Goal: Browse casually: Explore the website without a specific task or goal

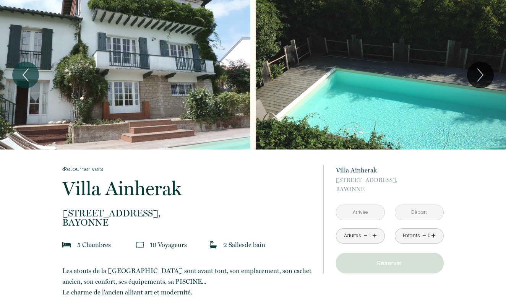
click at [224, 68] on div "Slideshow" at bounding box center [125, 74] width 250 height 149
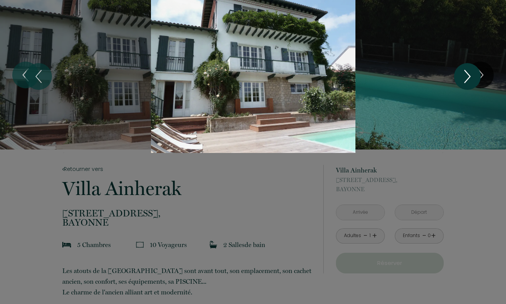
click at [472, 69] on icon "Next" at bounding box center [468, 76] width 16 height 23
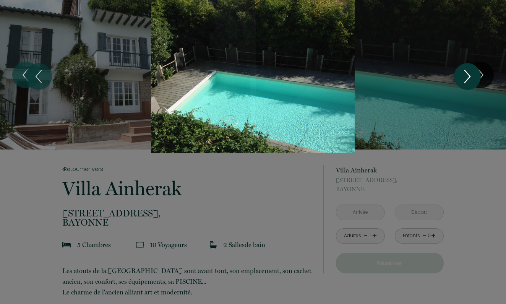
click at [464, 76] on icon "Next" at bounding box center [468, 76] width 16 height 23
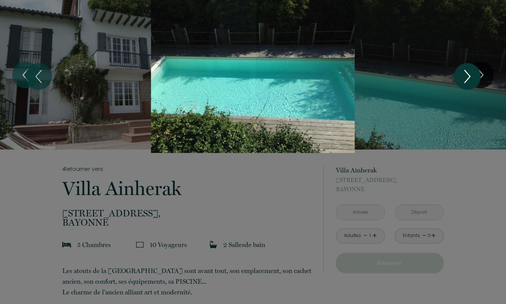
click at [464, 76] on icon "Next" at bounding box center [468, 76] width 16 height 23
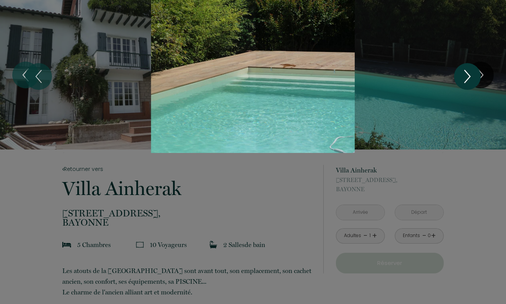
click at [464, 76] on icon "Next" at bounding box center [468, 76] width 16 height 23
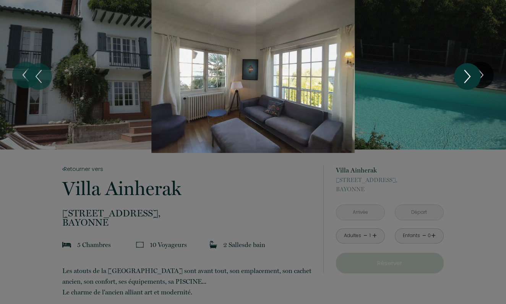
click at [464, 76] on icon "Next" at bounding box center [468, 76] width 16 height 23
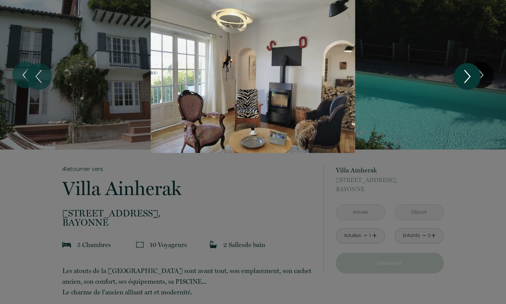
click at [464, 76] on icon "Next" at bounding box center [468, 76] width 16 height 23
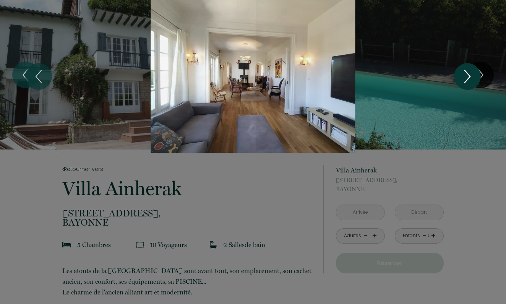
click at [464, 76] on icon "Next" at bounding box center [468, 76] width 16 height 23
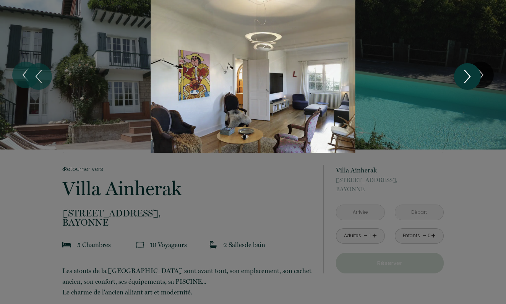
click at [464, 76] on icon "Next" at bounding box center [468, 76] width 16 height 23
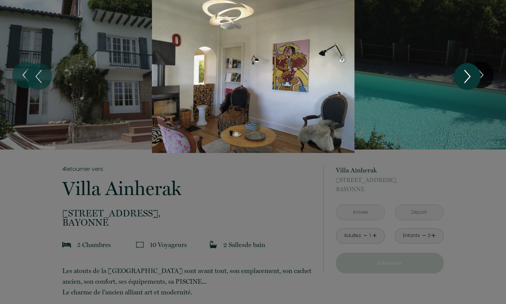
click at [464, 76] on icon "Next" at bounding box center [468, 76] width 16 height 23
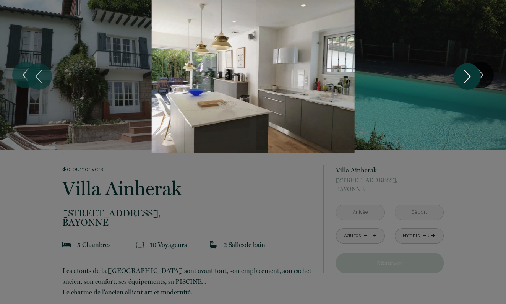
click at [464, 76] on icon "Next" at bounding box center [468, 76] width 16 height 23
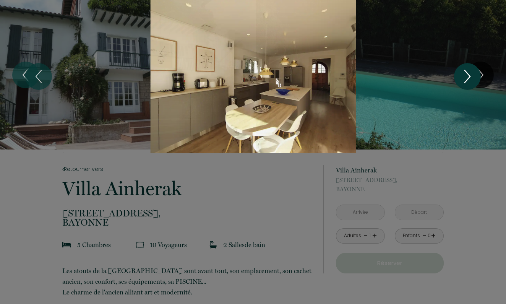
click at [464, 76] on icon "Next" at bounding box center [468, 76] width 16 height 23
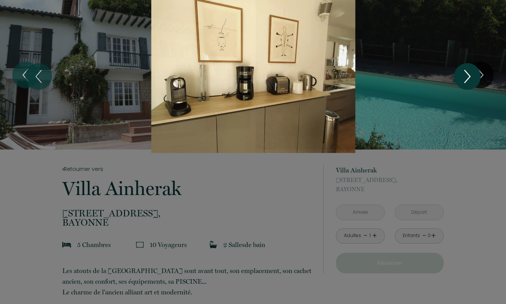
click at [464, 76] on icon "Next" at bounding box center [468, 76] width 16 height 23
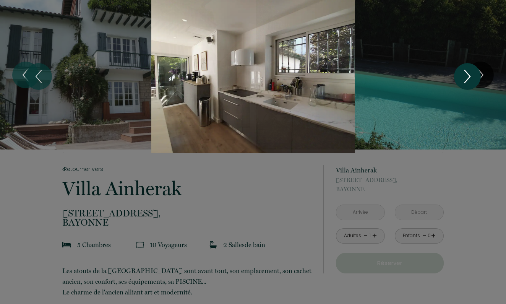
click at [464, 76] on icon "Next" at bounding box center [468, 76] width 16 height 23
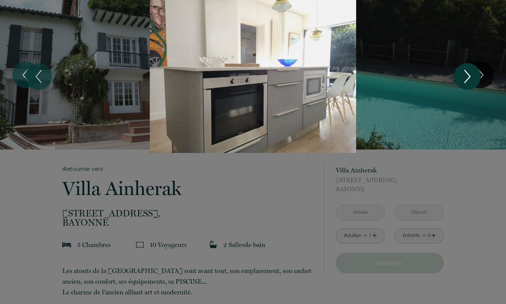
click at [464, 76] on icon "Next" at bounding box center [468, 76] width 16 height 23
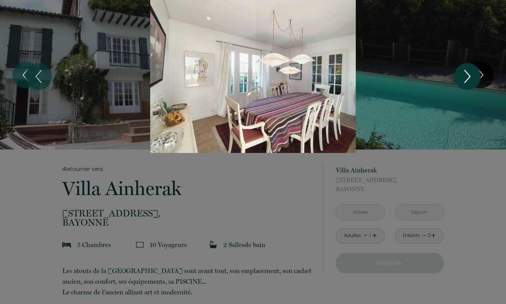
click at [464, 76] on icon "Next" at bounding box center [468, 76] width 16 height 23
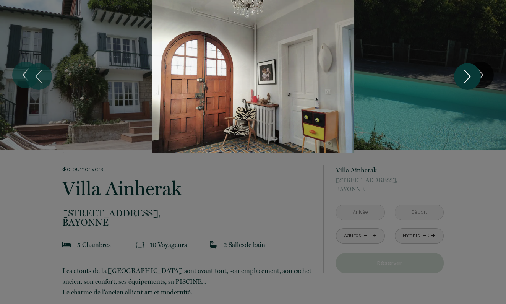
click at [464, 76] on icon "Next" at bounding box center [468, 76] width 16 height 23
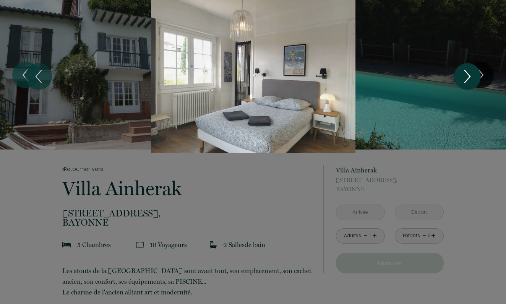
click at [464, 76] on icon "Next" at bounding box center [468, 76] width 16 height 23
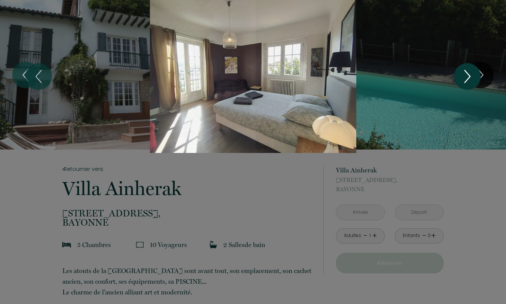
click at [464, 76] on icon "Next" at bounding box center [468, 76] width 16 height 23
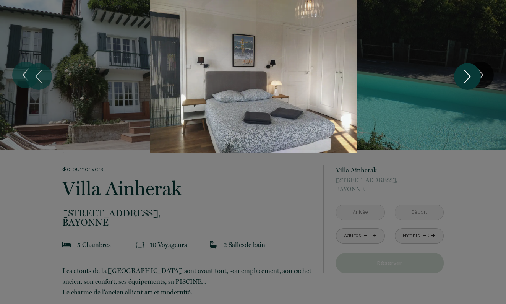
click at [464, 76] on icon "Next" at bounding box center [468, 76] width 16 height 23
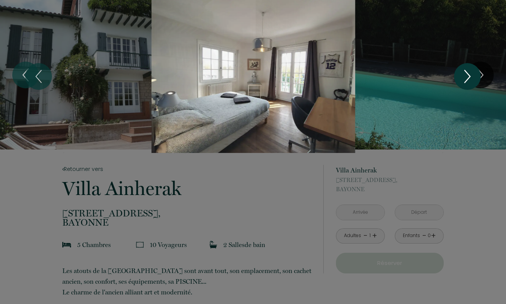
click at [464, 76] on icon "Next" at bounding box center [468, 76] width 16 height 23
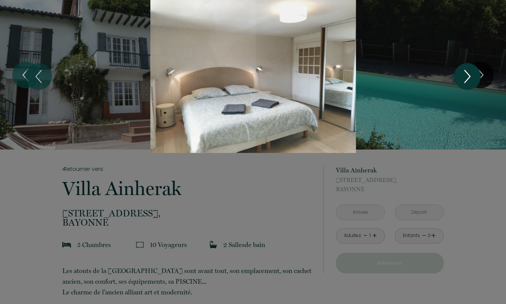
click at [464, 76] on icon "Next" at bounding box center [468, 76] width 16 height 23
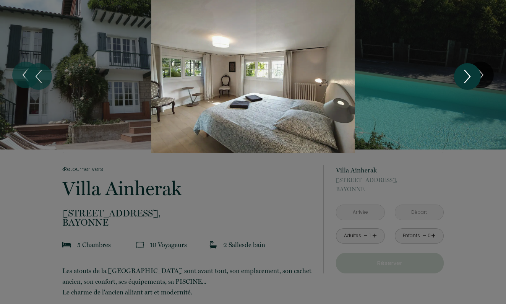
click at [464, 76] on icon "Next" at bounding box center [468, 76] width 16 height 23
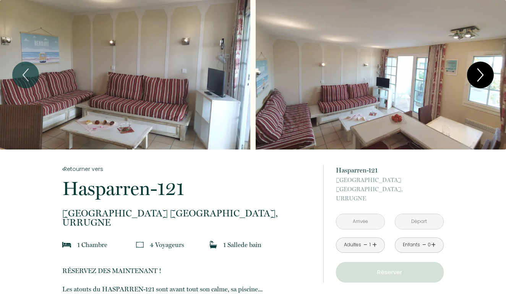
click at [485, 76] on icon "Next" at bounding box center [481, 74] width 16 height 23
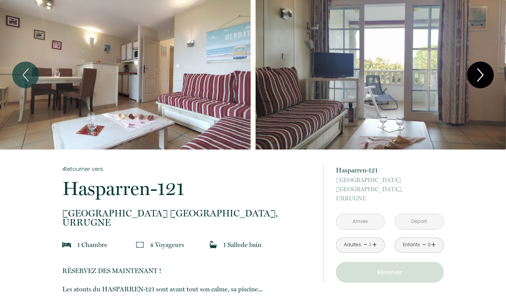
click at [478, 78] on icon "Next" at bounding box center [481, 74] width 16 height 23
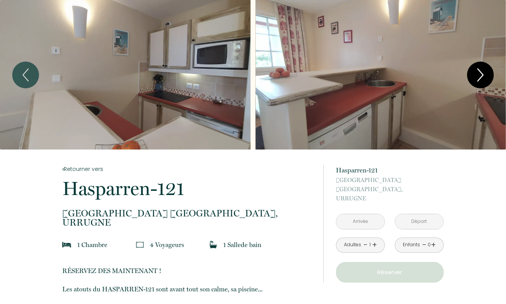
click at [478, 78] on icon "Next" at bounding box center [481, 74] width 16 height 23
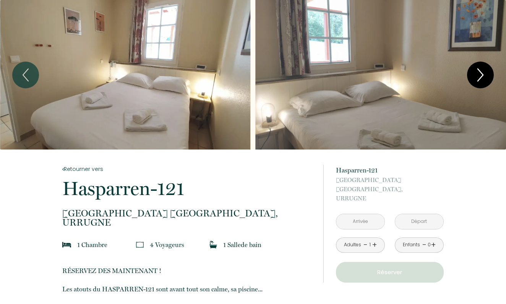
click at [478, 78] on icon "Next" at bounding box center [481, 74] width 16 height 23
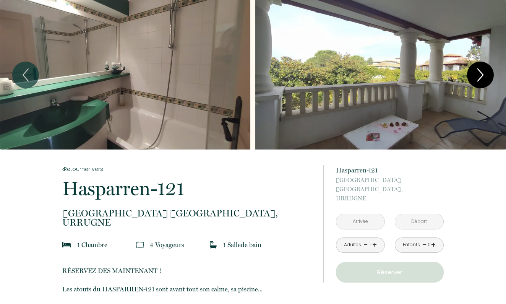
click at [478, 78] on icon "Next" at bounding box center [481, 74] width 16 height 23
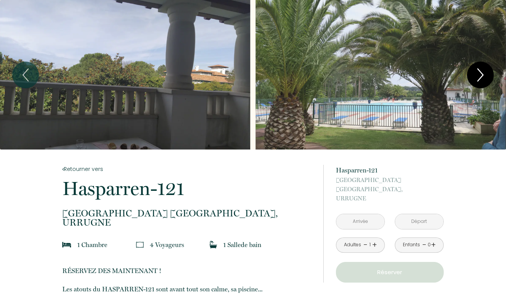
click at [478, 78] on icon "Next" at bounding box center [481, 74] width 16 height 23
